Goal: Transaction & Acquisition: Purchase product/service

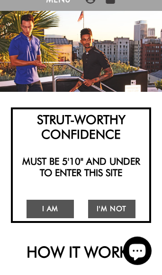
scroll to position [56, 0]
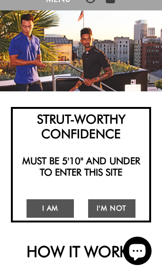
click at [44, 207] on link "I Am" at bounding box center [50, 209] width 47 height 18
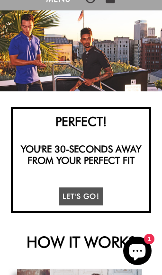
click at [94, 197] on link "Let's Go!" at bounding box center [81, 197] width 45 height 18
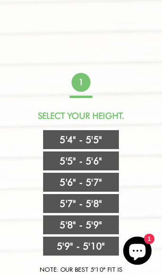
click at [85, 139] on link "5'4" - 5'5"" at bounding box center [81, 139] width 76 height 19
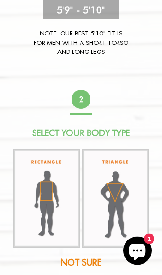
scroll to position [438, 0]
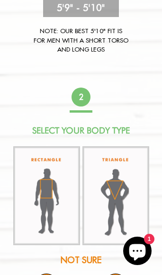
click at [127, 190] on img at bounding box center [115, 196] width 67 height 100
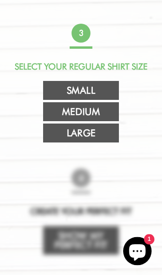
click at [113, 96] on link "Small" at bounding box center [81, 90] width 76 height 19
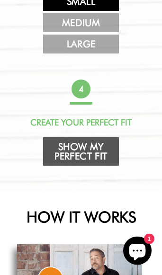
scroll to position [384, 0]
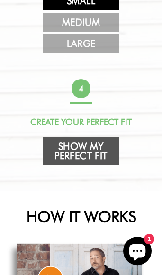
click at [103, 159] on link "Show My Perfect Fit" at bounding box center [81, 151] width 76 height 28
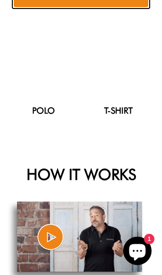
scroll to position [90, 0]
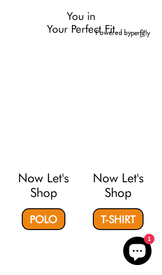
select select "triangle"
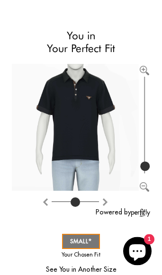
scroll to position [71, 0]
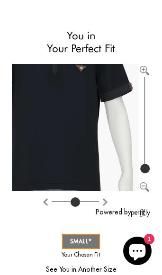
type input "100"
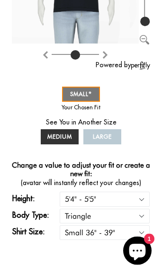
scroll to position [220, 0]
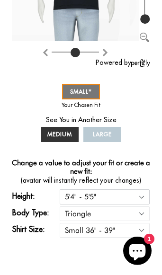
click at [144, 197] on select "5'4" - 5'5" 5'5" - 5'6" 5'6" - 5'7" 5'7" - 5'8" 5'8" - 5'9" 5'9" - 5'10"" at bounding box center [105, 197] width 90 height 15
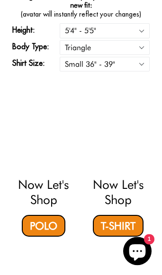
scroll to position [387, 0]
click at [138, 227] on link "T-Shirt" at bounding box center [118, 226] width 51 height 22
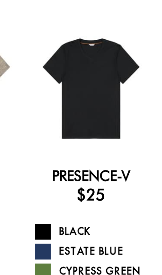
scroll to position [72, 0]
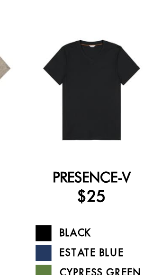
click at [96, 105] on link "Presence-V" at bounding box center [119, 106] width 46 height 10
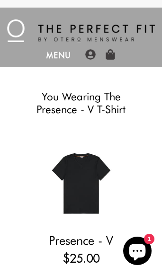
select select "triangle"
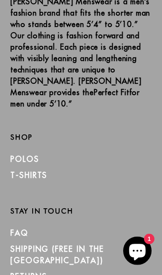
scroll to position [1111, 0]
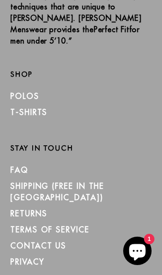
scroll to position [73, 0]
